Goal: Task Accomplishment & Management: Use online tool/utility

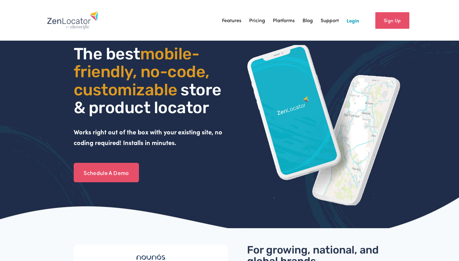
click at [351, 20] on link "Login" at bounding box center [353, 20] width 13 height 9
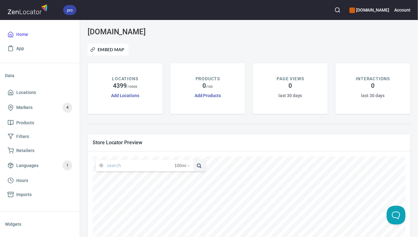
click at [132, 166] on input "text" at bounding box center [140, 166] width 67 height 12
paste input "33315"
type input "33315"
click at [193, 160] on button at bounding box center [199, 166] width 12 height 12
click at [182, 164] on span "100 mi" at bounding box center [180, 166] width 12 height 12
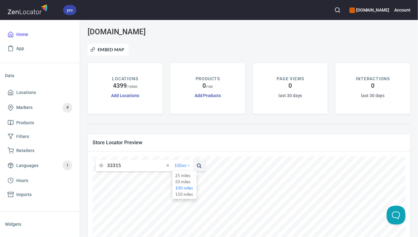
click at [183, 174] on li "25 miles" at bounding box center [184, 176] width 24 height 6
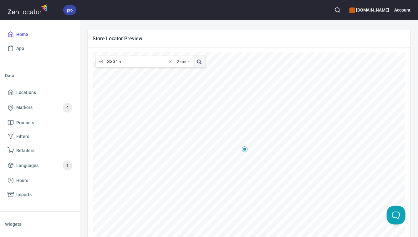
scroll to position [118, 0]
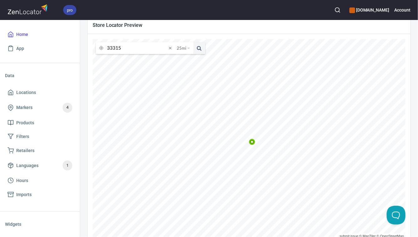
click at [142, 49] on input "33315" at bounding box center [137, 48] width 60 height 12
click at [193, 42] on button at bounding box center [199, 48] width 12 height 12
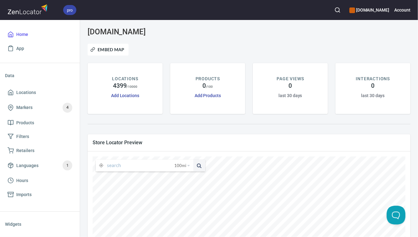
click at [154, 165] on input "text" at bounding box center [140, 166] width 67 height 12
paste input "Advocate Gary Streisand 1450 Sheridan St, Hollywood, FL 33020, United States 4.…"
type input "Advocate Gary Streisand 1450 Sheridan St, Hollywood, FL 33020, United States 4.…"
paste input "Advocate Michael Stockamore 505 NE 8th Ave, Fort Lauderdale, FL 33301, United S…"
type input "Advocate Michael Stockamore 505 NE 8th Ave, Fort Lauderdale, FL 33301, United S…"
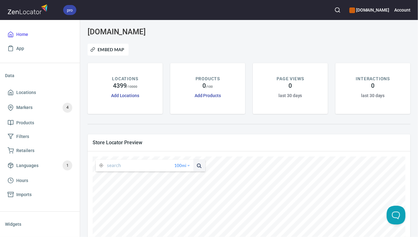
paste input "33315"
type input "33315"
click at [181, 167] on span "100 mi" at bounding box center [180, 166] width 12 height 12
click at [185, 176] on li "25 miles" at bounding box center [184, 176] width 24 height 6
click at [208, 124] on div "selkirk.com Embed Map LOCATIONS 4399 / 10000 Add Locations PRODUCTS 0 / 100 Add…" at bounding box center [249, 196] width 330 height 344
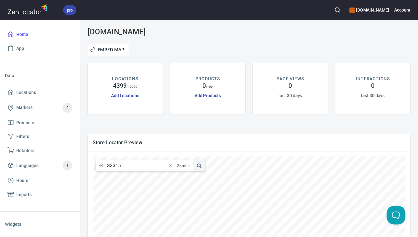
click at [128, 166] on input "33315" at bounding box center [137, 166] width 60 height 12
click at [193, 160] on button at bounding box center [199, 166] width 12 height 12
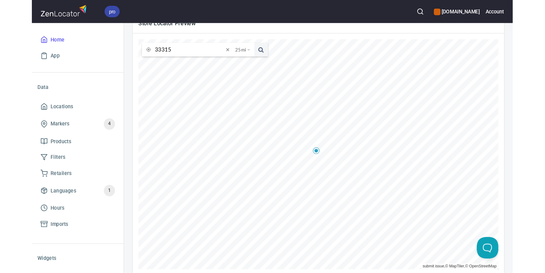
scroll to position [134, 0]
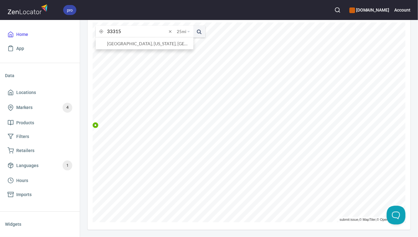
click at [153, 30] on input "33315" at bounding box center [137, 32] width 60 height 12
click at [193, 26] on button at bounding box center [199, 32] width 12 height 12
click at [144, 36] on input "33315" at bounding box center [137, 32] width 60 height 12
click at [193, 26] on button at bounding box center [199, 32] width 12 height 12
click at [144, 28] on input "33315" at bounding box center [137, 32] width 60 height 12
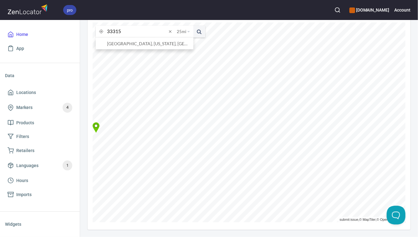
click at [193, 26] on button at bounding box center [199, 32] width 12 height 12
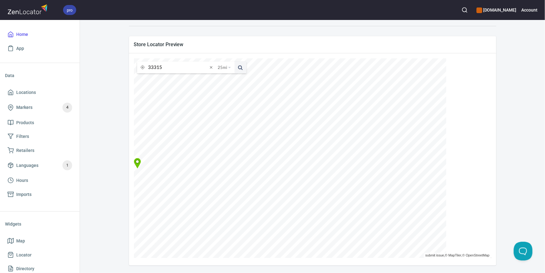
scroll to position [98, 0]
drag, startPoint x: 395, startPoint y: 145, endPoint x: 363, endPoint y: 170, distance: 40.2
click at [186, 170] on icon at bounding box center [184, 170] width 4 height 4
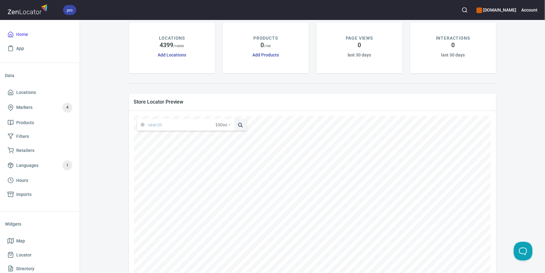
scroll to position [43, 0]
click at [185, 122] on input "text" at bounding box center [181, 122] width 67 height 12
type input "33315"
click at [235, 116] on button at bounding box center [241, 122] width 12 height 12
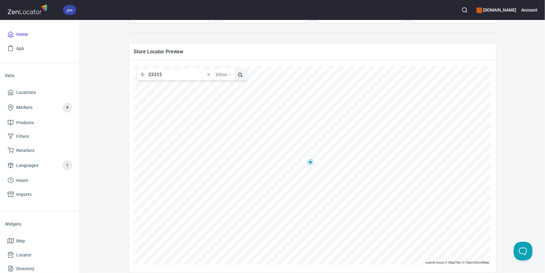
scroll to position [98, 0]
click at [222, 64] on span "100 mi" at bounding box center [222, 68] width 12 height 12
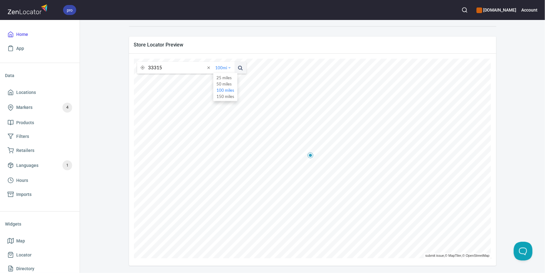
click at [223, 75] on li "25 miles" at bounding box center [225, 78] width 24 height 6
drag, startPoint x: 211, startPoint y: 67, endPoint x: 204, endPoint y: 67, distance: 7.5
click at [211, 67] on span at bounding box center [211, 67] width 7 height 7
click at [173, 67] on input "text" at bounding box center [183, 68] width 70 height 12
click at [235, 62] on button at bounding box center [241, 68] width 12 height 12
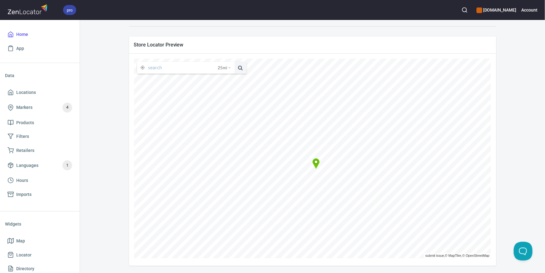
scroll to position [98, 0]
click at [165, 69] on input "text" at bounding box center [183, 68] width 70 height 12
type input "33315"
click at [235, 62] on button at bounding box center [241, 68] width 12 height 12
